Goal: Information Seeking & Learning: Check status

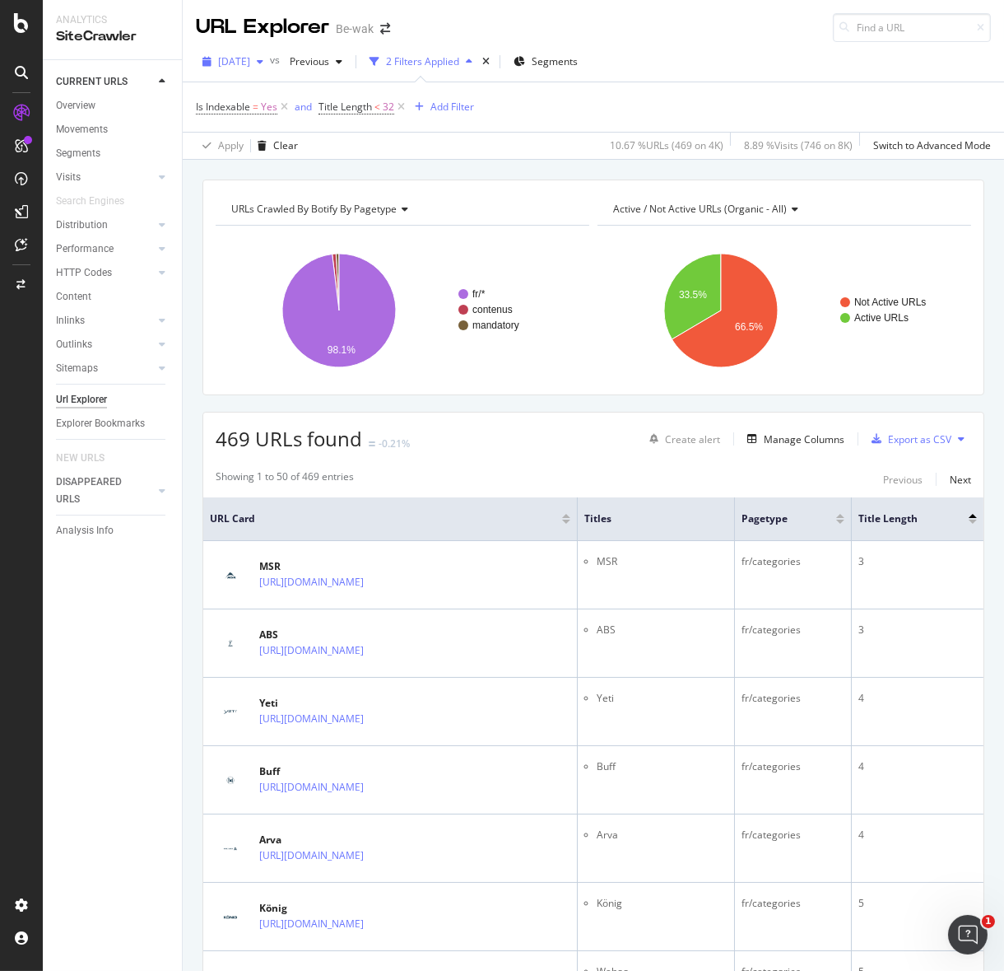
click at [250, 59] on span "[DATE]" at bounding box center [234, 61] width 32 height 14
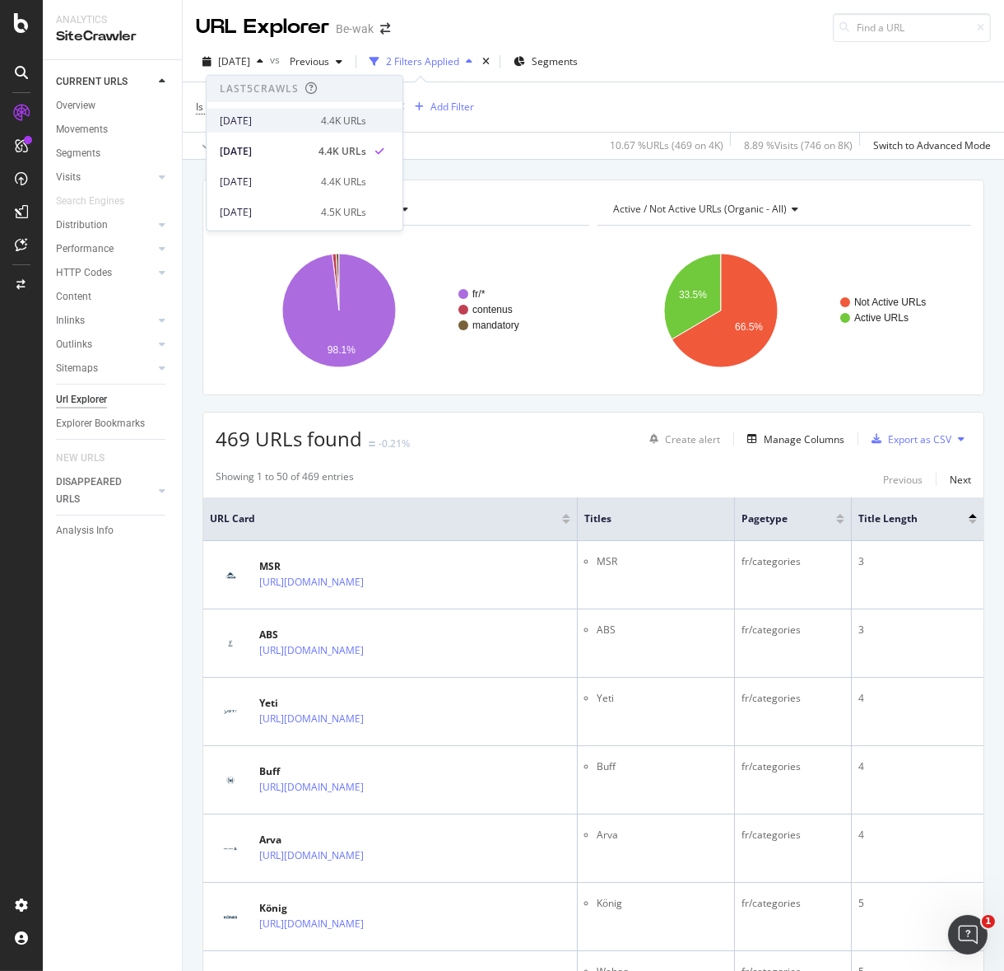
click at [287, 119] on div "[DATE]" at bounding box center [265, 120] width 91 height 15
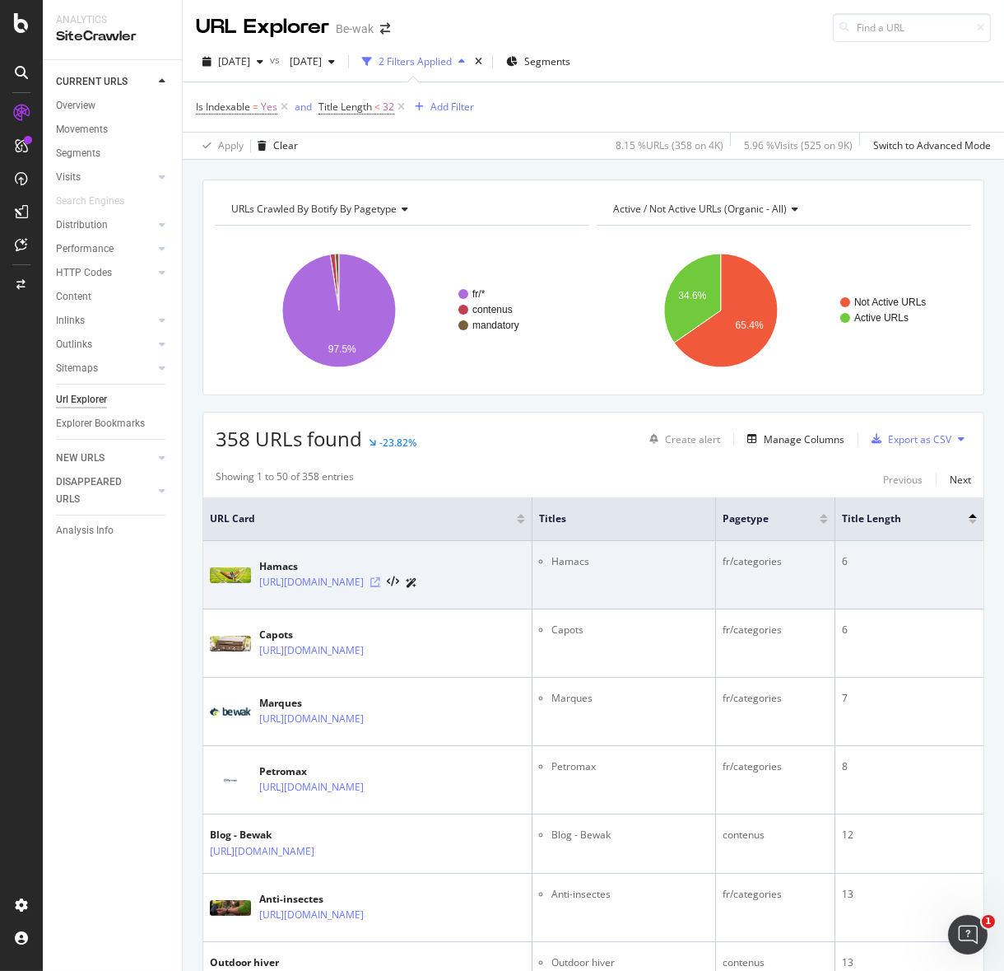
click at [380, 581] on icon at bounding box center [375, 582] width 10 height 10
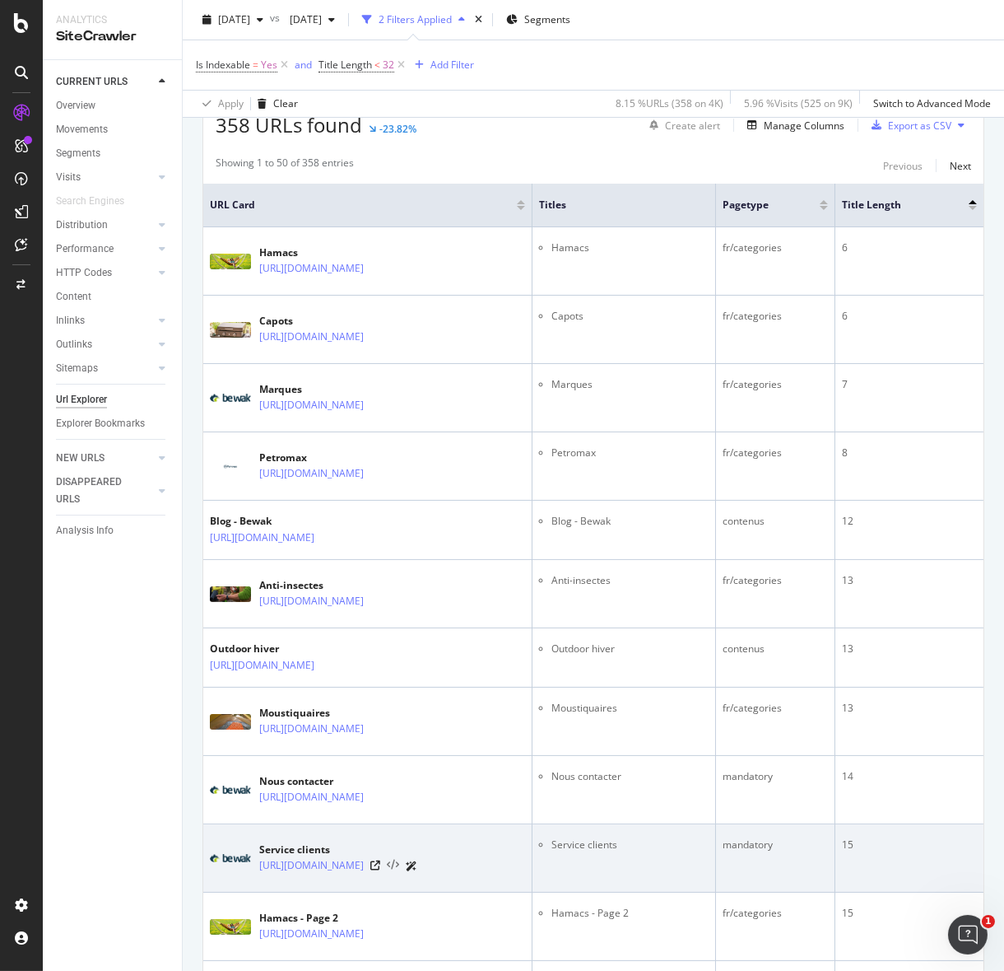
scroll to position [326, 0]
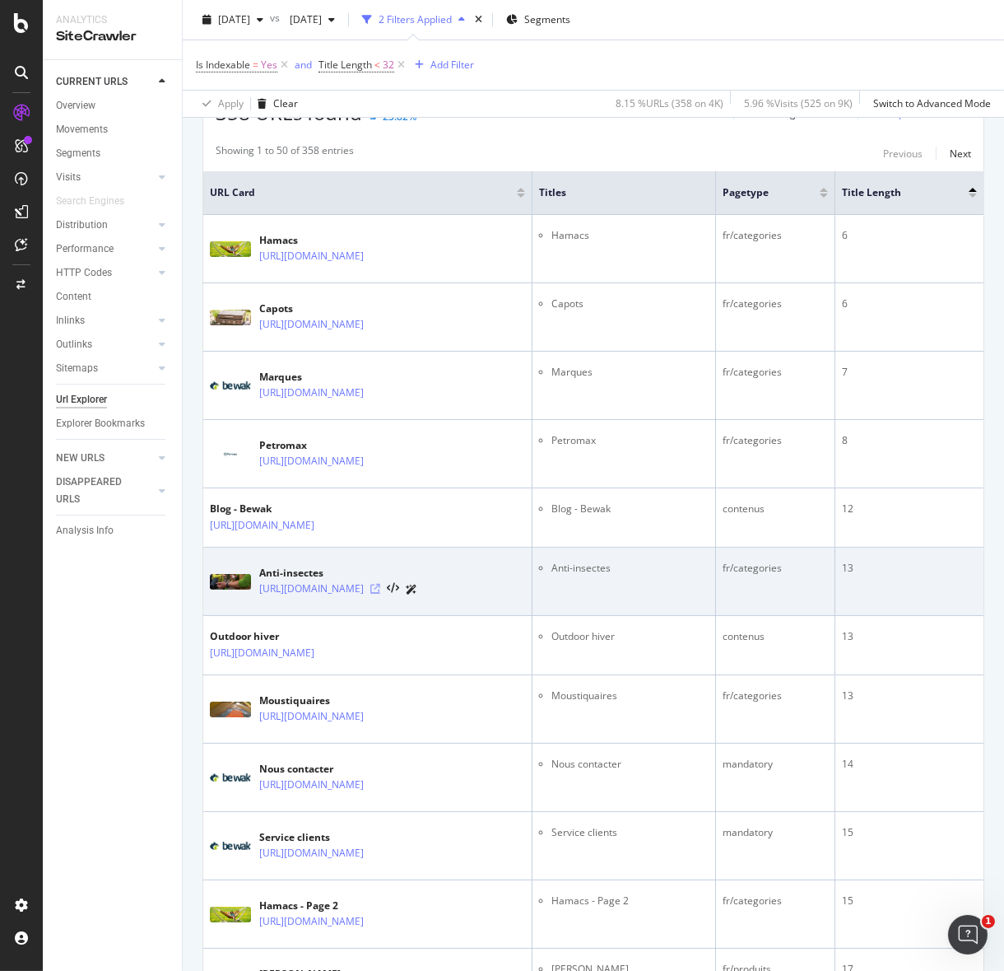
click at [380, 589] on icon at bounding box center [375, 589] width 10 height 10
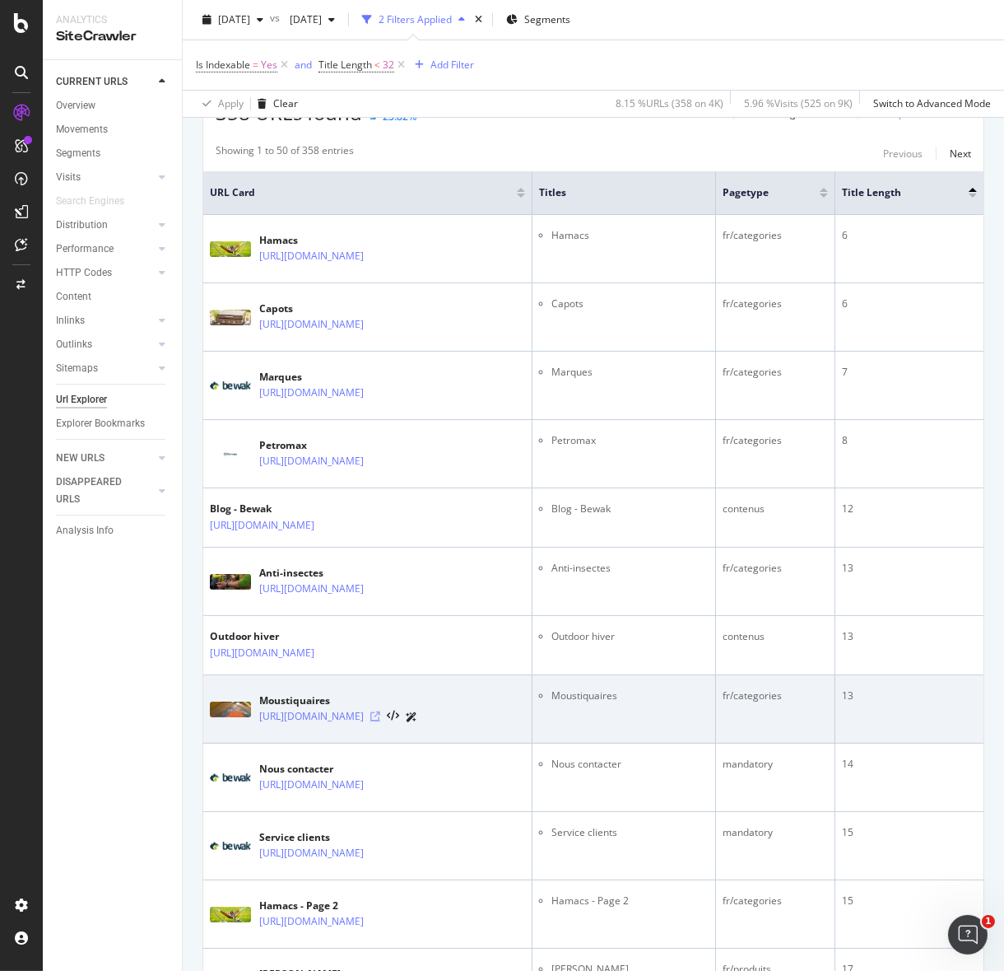
click at [380, 715] on icon at bounding box center [375, 716] width 10 height 10
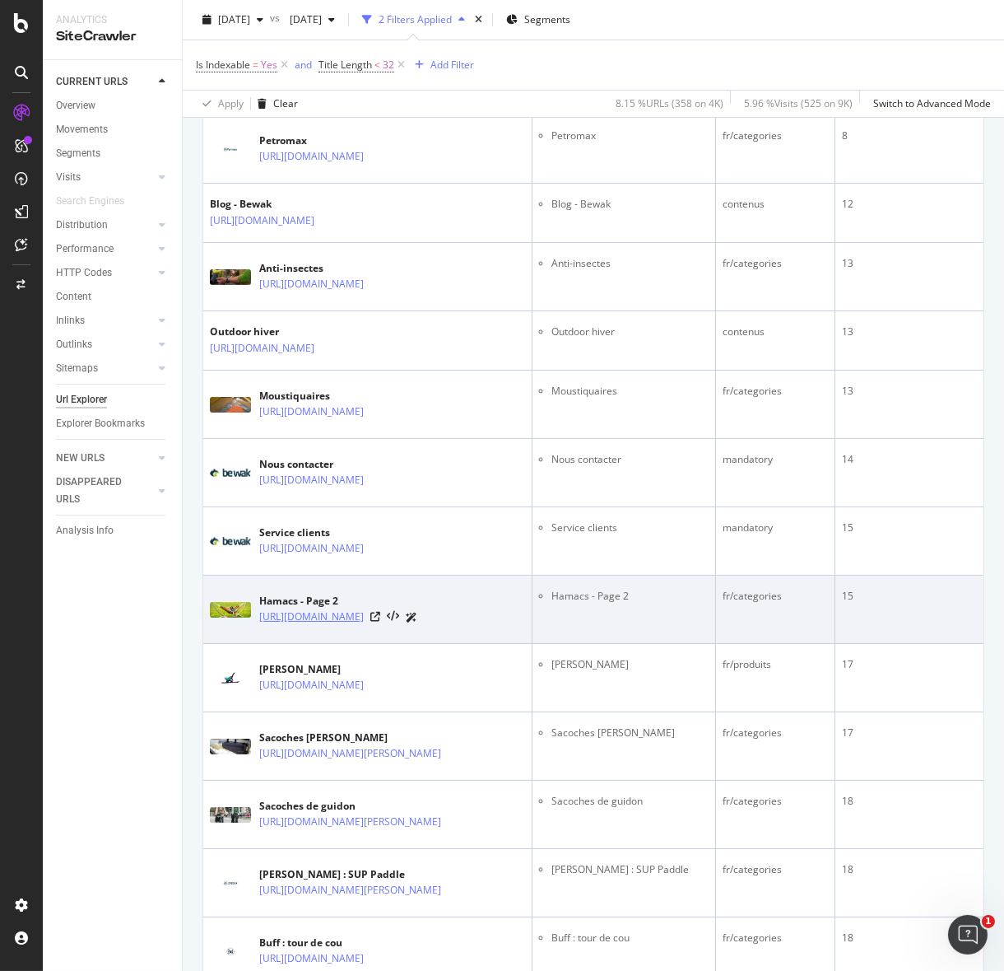
scroll to position [652, 0]
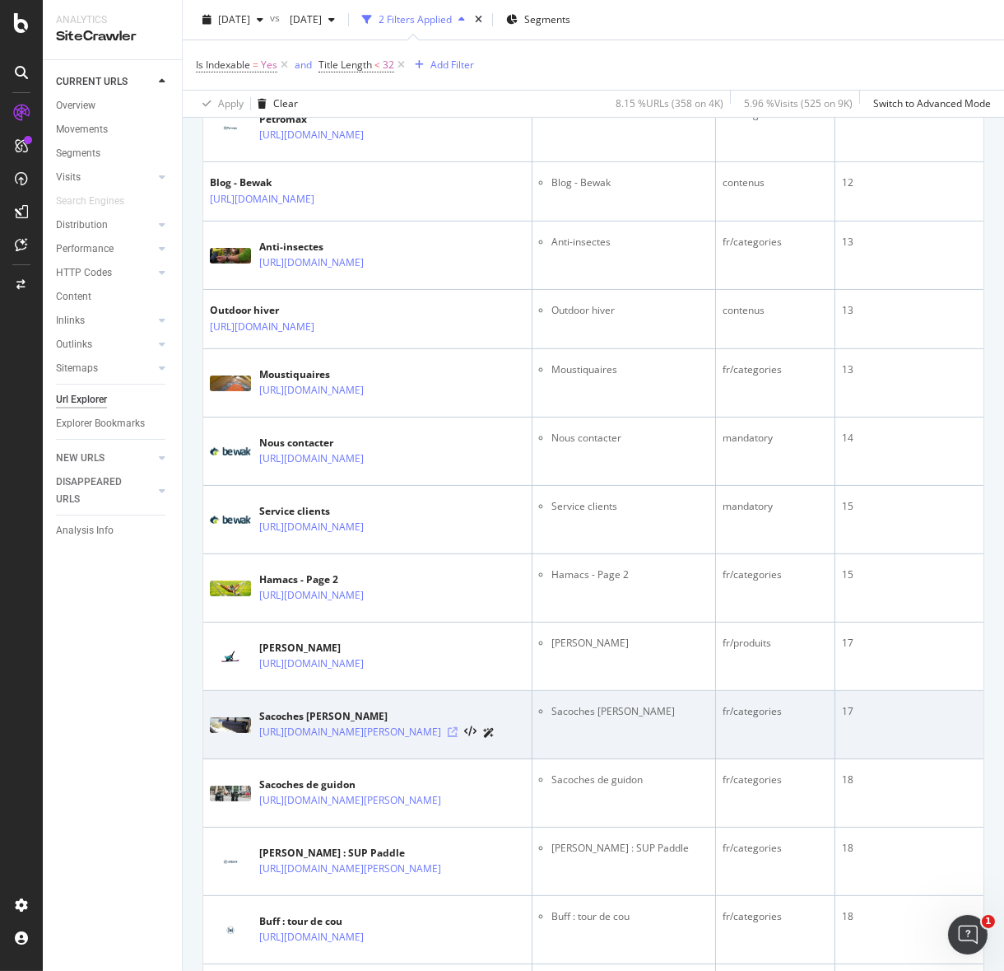
click at [458, 737] on icon at bounding box center [453, 732] width 10 height 10
